Goal: Transaction & Acquisition: Purchase product/service

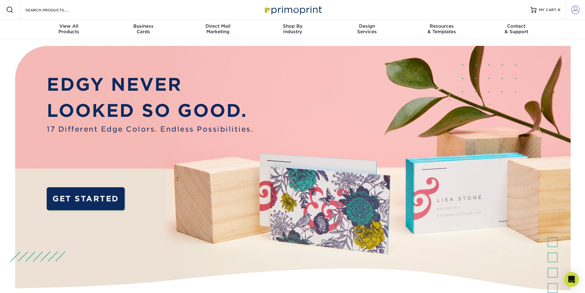
click at [577, 11] on span at bounding box center [575, 10] width 9 height 9
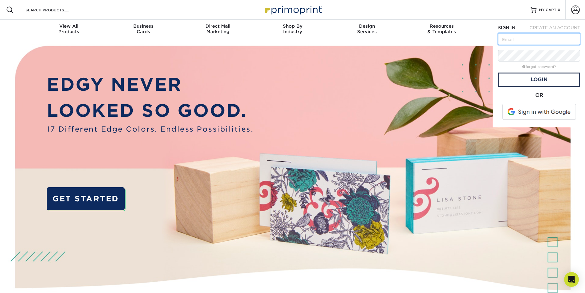
click at [528, 36] on input "text" at bounding box center [539, 39] width 82 height 12
type input "[PERSON_NAME][EMAIL_ADDRESS][DOMAIN_NAME]"
click at [531, 80] on link "Login" at bounding box center [539, 80] width 82 height 14
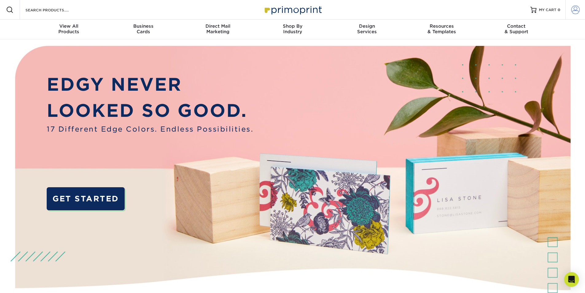
click at [579, 8] on span at bounding box center [575, 10] width 9 height 9
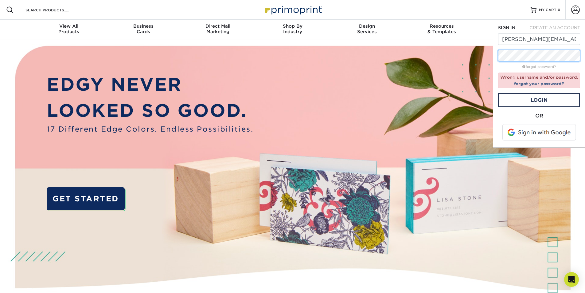
click at [494, 59] on div "SIGN IN CREATE AN ACCOUNT Derek@SeriousBusiness.Law forgot password? Wrong user…" at bounding box center [539, 84] width 92 height 128
click at [521, 99] on link "Login" at bounding box center [539, 100] width 82 height 14
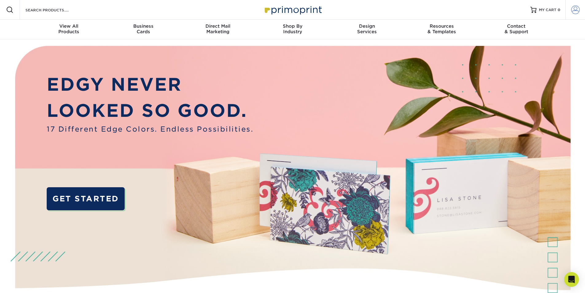
click at [574, 7] on span at bounding box center [575, 10] width 9 height 9
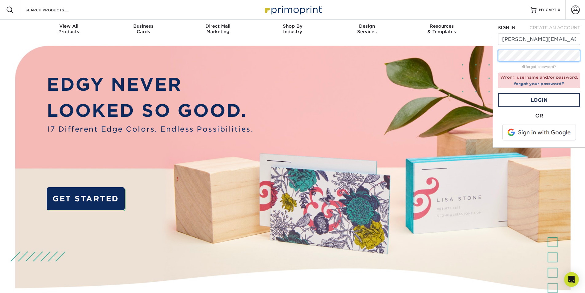
click at [493, 60] on div "SIGN IN CREATE AN ACCOUNT Derek@SeriousBusiness.Law forgot password? Wrong user…" at bounding box center [539, 84] width 92 height 128
click at [544, 84] on link "forgot your password?" at bounding box center [539, 83] width 50 height 5
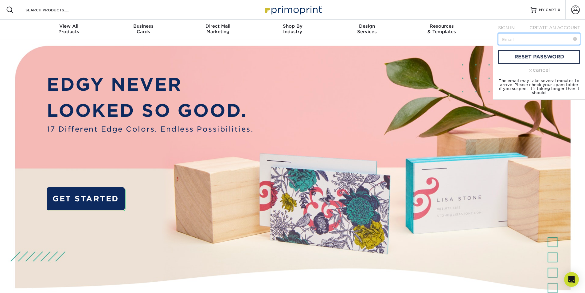
click at [525, 36] on input "text" at bounding box center [539, 39] width 82 height 12
type input "[PERSON_NAME][EMAIL_ADDRESS][DOMAIN_NAME]"
click at [542, 56] on link "reset password" at bounding box center [539, 57] width 82 height 14
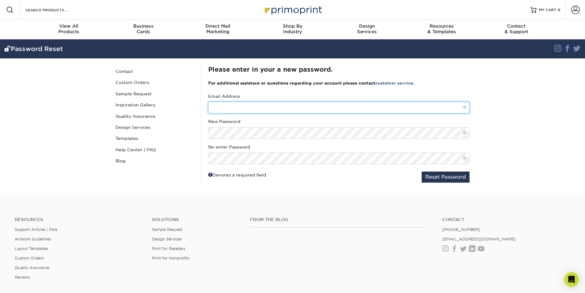
click at [237, 107] on input "text" at bounding box center [338, 108] width 261 height 12
type input "[PERSON_NAME][EMAIL_ADDRESS][DOMAIN_NAME]"
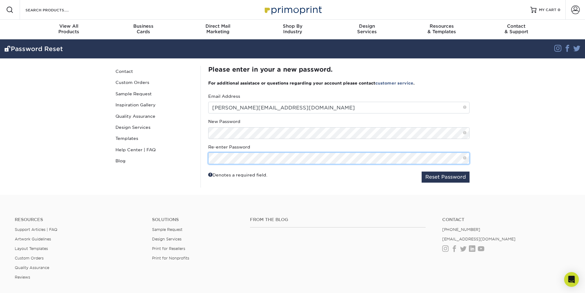
click at [422, 171] on button "Reset Password" at bounding box center [446, 176] width 48 height 11
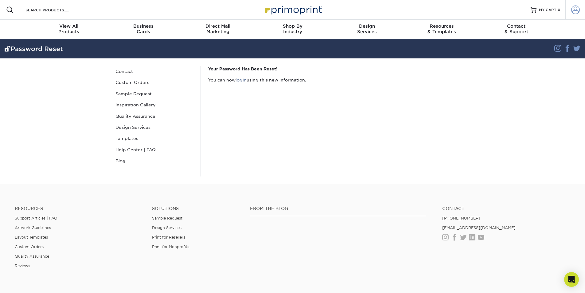
click at [575, 11] on span at bounding box center [575, 10] width 9 height 9
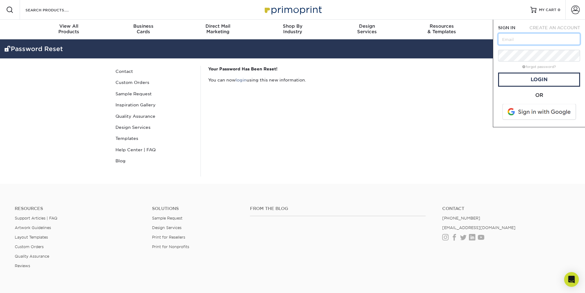
click at [528, 38] on input "text" at bounding box center [539, 39] width 82 height 12
type input "[PERSON_NAME][EMAIL_ADDRESS][DOMAIN_NAME]"
click at [498, 61] on div at bounding box center [498, 61] width 0 height 0
click at [533, 75] on link "Login" at bounding box center [539, 80] width 82 height 14
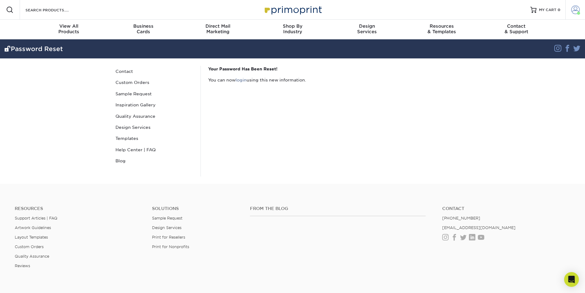
click at [575, 14] on span at bounding box center [575, 10] width 9 height 9
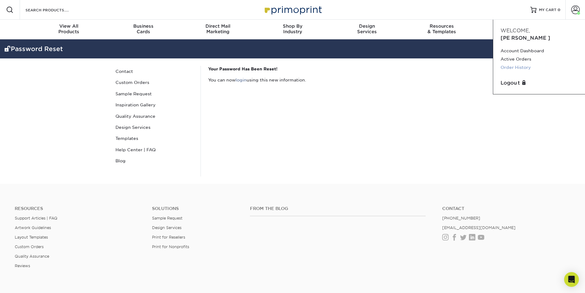
click at [520, 63] on link "Order History" at bounding box center [539, 67] width 77 height 8
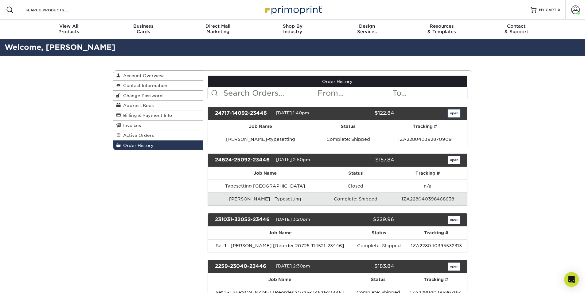
click at [453, 114] on link "open" at bounding box center [455, 113] width 12 height 8
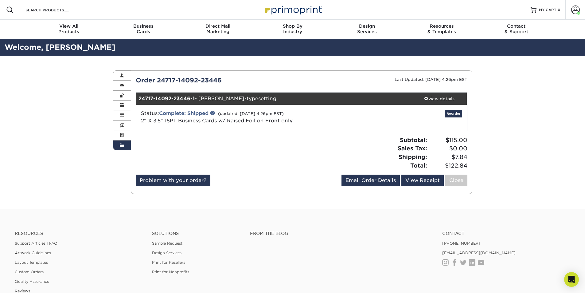
click at [264, 79] on div "Order 24717-14092-23446" at bounding box center [216, 80] width 171 height 9
click at [300, 62] on div "Order History Account Overview Contact Information Change Password Address Book…" at bounding box center [292, 132] width 369 height 153
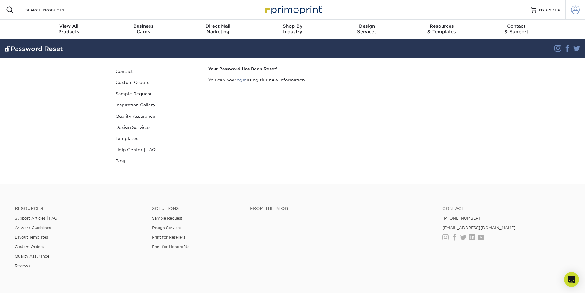
click at [571, 12] on span at bounding box center [575, 10] width 9 height 9
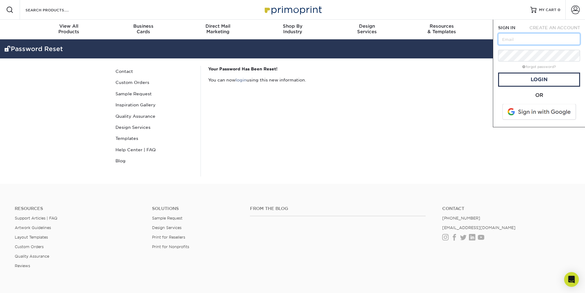
click at [535, 35] on input "text" at bounding box center [539, 39] width 82 height 12
type input "[PERSON_NAME][EMAIL_ADDRESS][DOMAIN_NAME]"
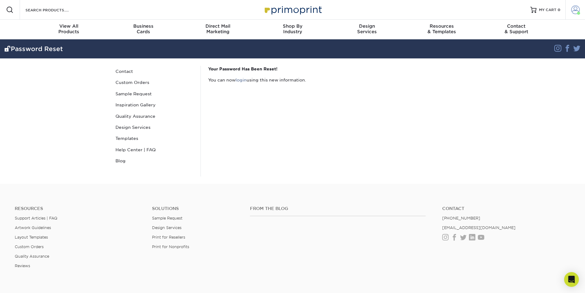
click at [580, 13] on link "Account" at bounding box center [576, 10] width 20 height 20
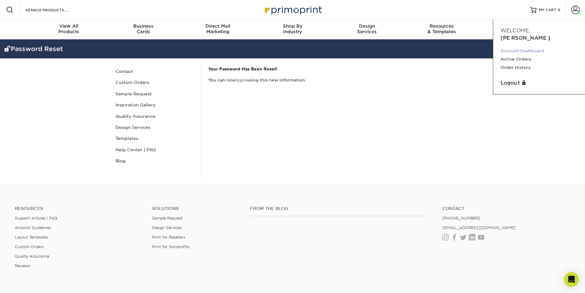
click at [531, 47] on link "Account Dashboard" at bounding box center [539, 51] width 77 height 8
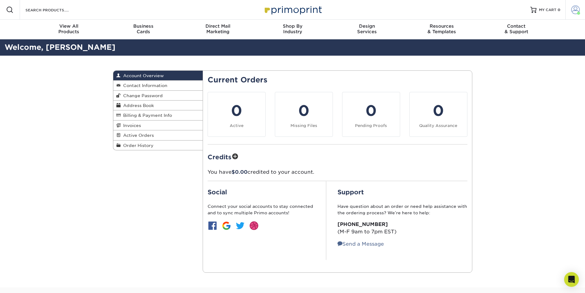
click at [578, 13] on span at bounding box center [578, 13] width 3 height 3
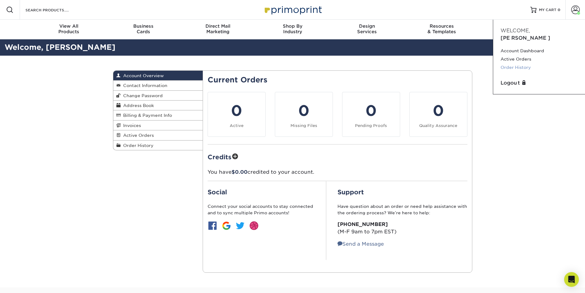
click at [519, 63] on link "Order History" at bounding box center [539, 67] width 77 height 8
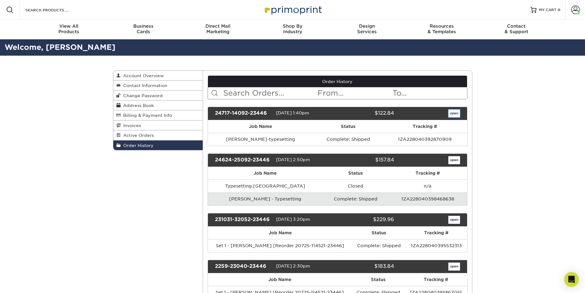
click at [455, 112] on link "open" at bounding box center [455, 113] width 12 height 8
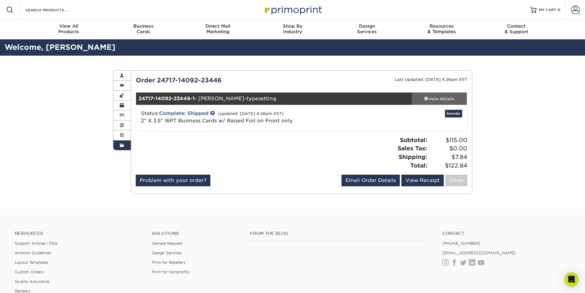
click at [433, 100] on div "view details" at bounding box center [439, 99] width 55 height 6
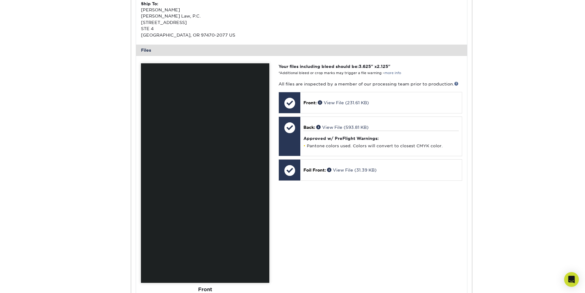
scroll to position [215, 0]
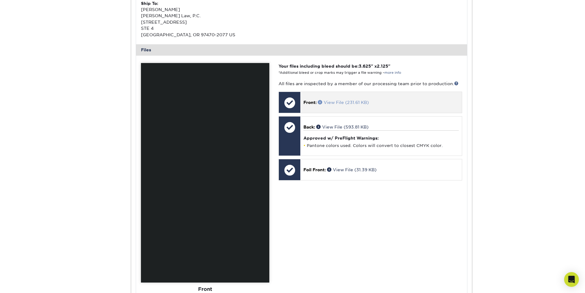
click at [324, 101] on link "View File (231.61 KB)" at bounding box center [343, 102] width 51 height 5
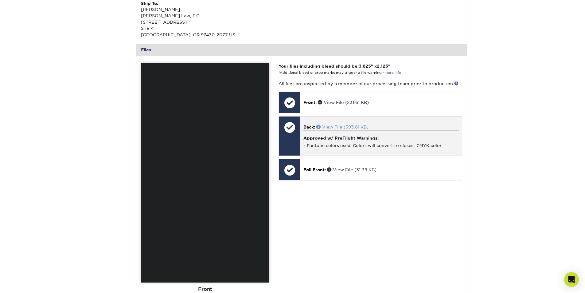
click at [341, 127] on link "View File (593.81 KB)" at bounding box center [342, 126] width 52 height 5
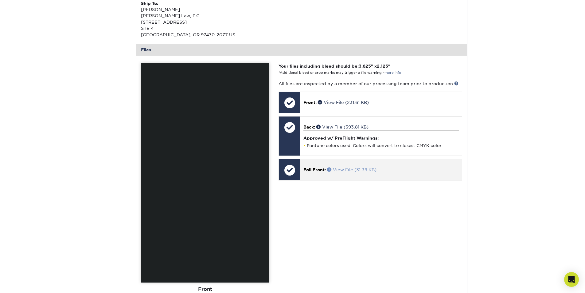
click at [347, 170] on link "View File (31.39 KB)" at bounding box center [351, 169] width 49 height 5
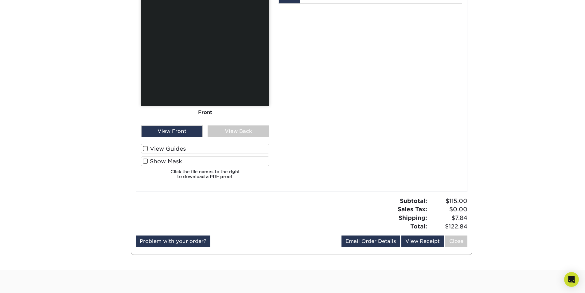
scroll to position [399, 0]
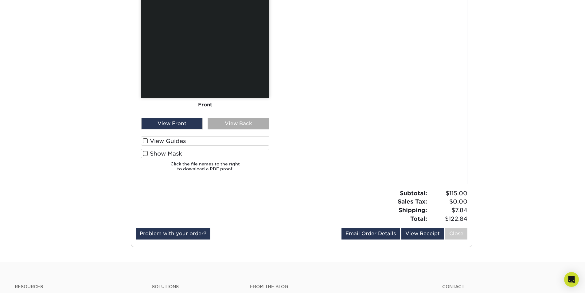
click at [227, 125] on div "View Back" at bounding box center [238, 124] width 61 height 12
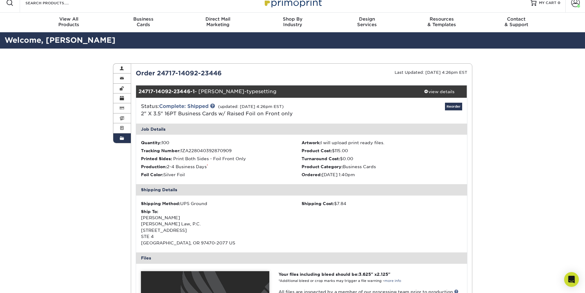
scroll to position [0, 0]
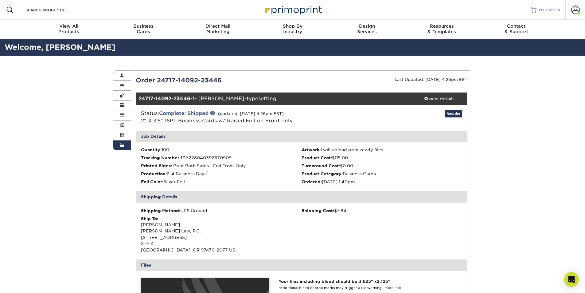
click at [546, 7] on span "MY CART" at bounding box center [548, 9] width 18 height 5
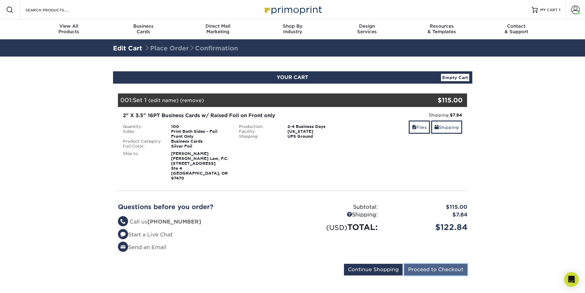
click at [429, 265] on input "Proceed to Checkout" at bounding box center [435, 270] width 63 height 12
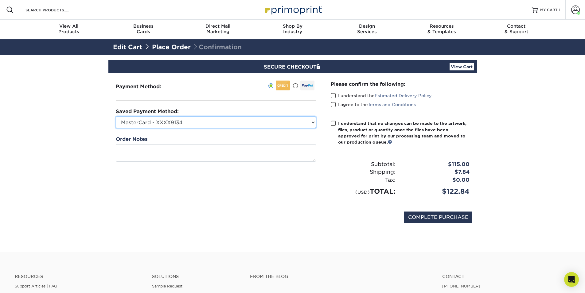
click at [298, 122] on select "MasterCard - XXXX9134 Visa - XXXX6371 New Credit Card" at bounding box center [216, 122] width 200 height 12
select select "49117"
click at [116, 116] on select "MasterCard - XXXX9134 Visa - XXXX6371 New Credit Card" at bounding box center [216, 122] width 200 height 12
click at [334, 95] on span at bounding box center [333, 96] width 5 height 6
click at [0, 0] on input "I understand the Estimated Delivery Policy" at bounding box center [0, 0] width 0 height 0
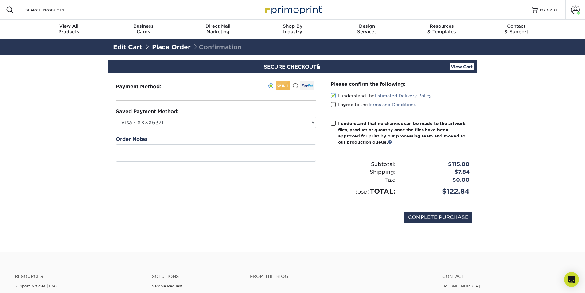
click at [334, 102] on span at bounding box center [333, 105] width 5 height 6
click at [0, 0] on input "I agree to the Terms and Conditions" at bounding box center [0, 0] width 0 height 0
click at [333, 123] on span at bounding box center [333, 123] width 5 height 6
click at [0, 0] on input "I understand that no changes can be made to the artwork, files, product or quan…" at bounding box center [0, 0] width 0 height 0
click at [441, 218] on input "COMPLETE PURCHASE" at bounding box center [438, 217] width 68 height 12
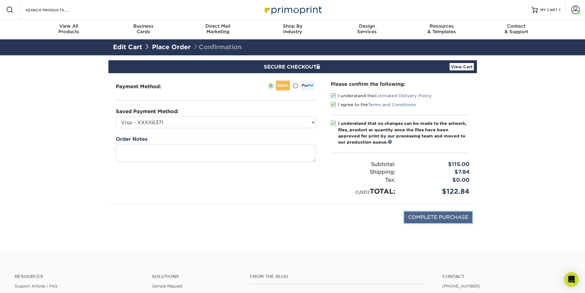
type input "PROCESSING, PLEASE WAIT..."
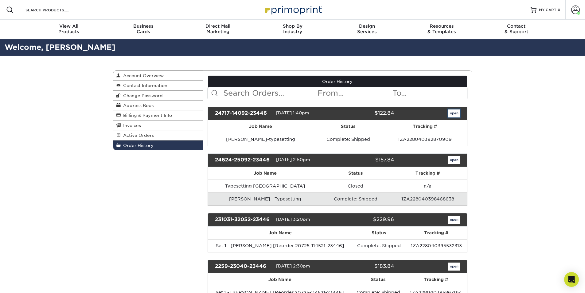
click at [458, 113] on link "open" at bounding box center [455, 113] width 12 height 8
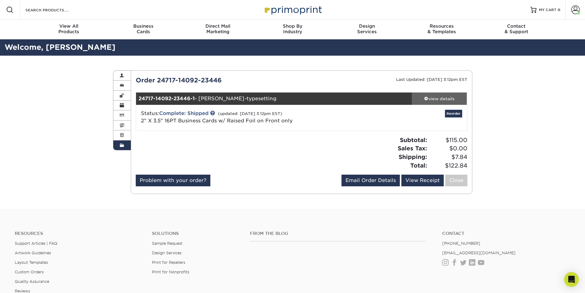
click at [441, 100] on div "view details" at bounding box center [439, 99] width 55 height 6
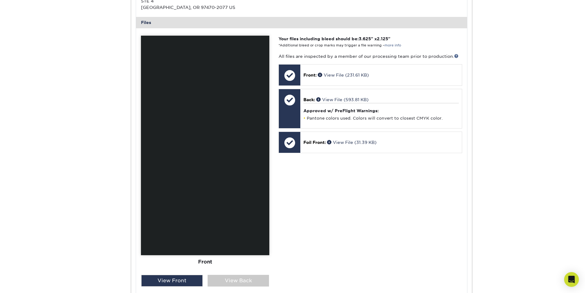
scroll to position [246, 0]
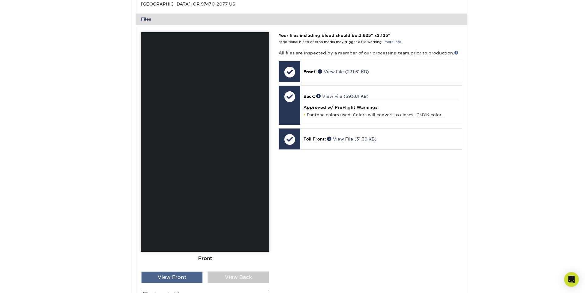
click at [190, 277] on div "View Front" at bounding box center [171, 277] width 61 height 12
click at [232, 274] on div "View Back" at bounding box center [238, 277] width 61 height 12
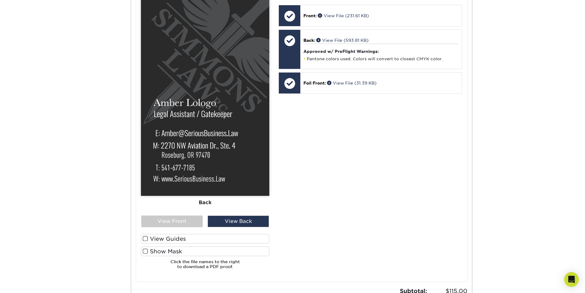
scroll to position [277, 0]
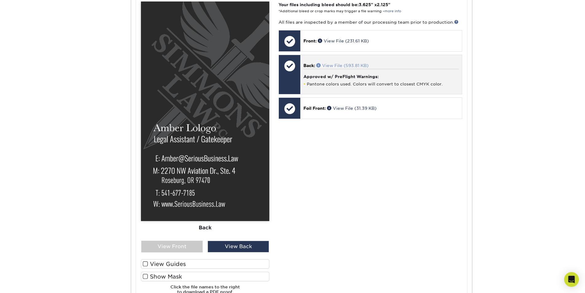
click at [354, 65] on link "View File (593.81 KB)" at bounding box center [342, 65] width 52 height 5
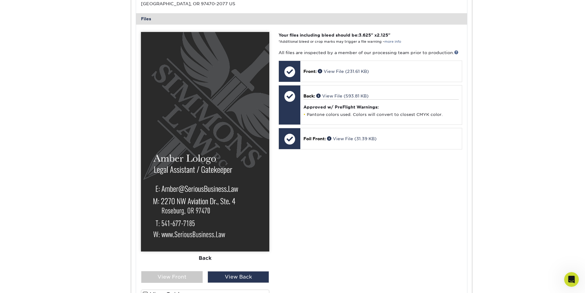
scroll to position [246, 0]
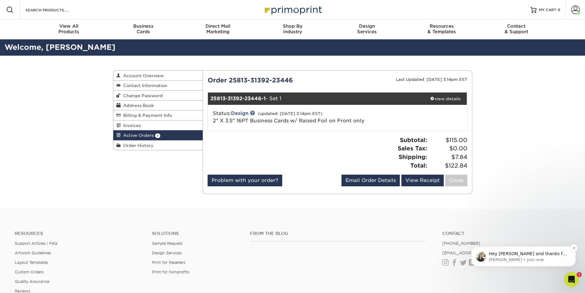
click at [531, 257] on p "[PERSON_NAME] • Just now" at bounding box center [528, 260] width 79 height 6
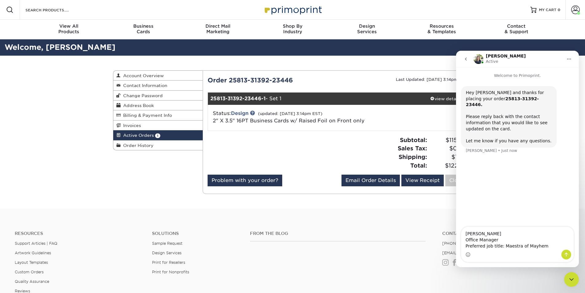
click at [500, 239] on textarea "[PERSON_NAME] Office Manager Preferred job title: Maestra of Mayhem" at bounding box center [517, 238] width 112 height 23
type textarea "[PERSON_NAME] Office Manager / [PERSON_NAME] of Mayhem"
click at [541, 245] on textarea "[PERSON_NAME] Office Manager / [PERSON_NAME] of Mayhem" at bounding box center [517, 241] width 112 height 17
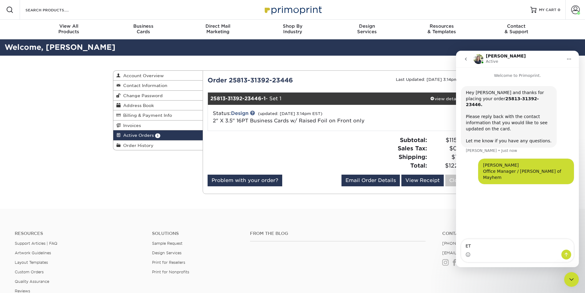
type textarea "E"
type textarea "The rest--email, mail, phone, and website, will remain the same."
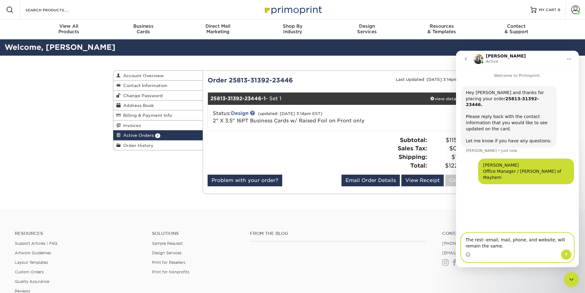
click at [565, 255] on icon "Send a message…" at bounding box center [566, 254] width 5 height 5
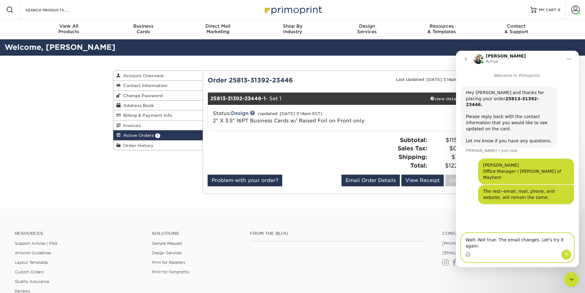
paste textarea "[PERSON_NAME] Office Manager Preferred job title: Maestra of Mayhem"
click at [542, 246] on textarea "Wait--Not true. The email changes. Let's try it again: [PERSON_NAME] Office Man…" at bounding box center [517, 238] width 112 height 23
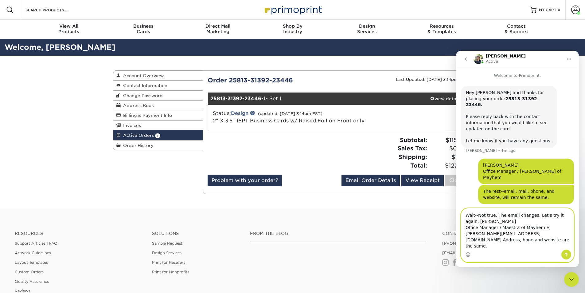
type textarea "Wait--Not true. The email changes. Let's try it again: [PERSON_NAME] Office Man…"
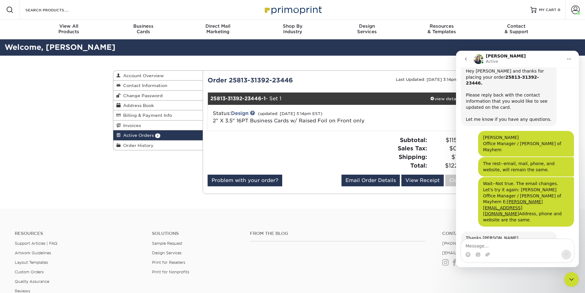
scroll to position [52, 0]
